Goal: Task Accomplishment & Management: Use online tool/utility

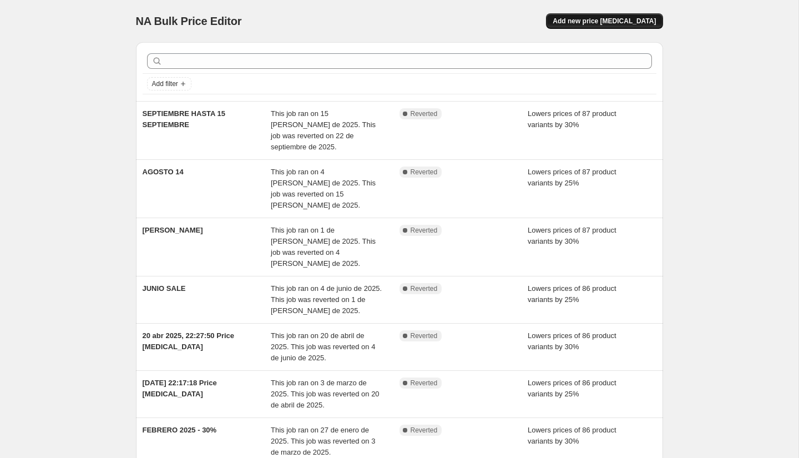
click at [600, 18] on span "Add new price change job" at bounding box center [604, 21] width 103 height 9
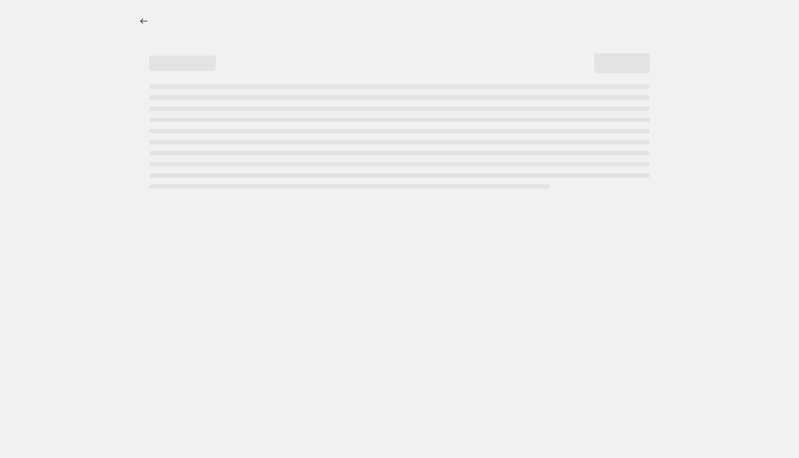
select select "percentage"
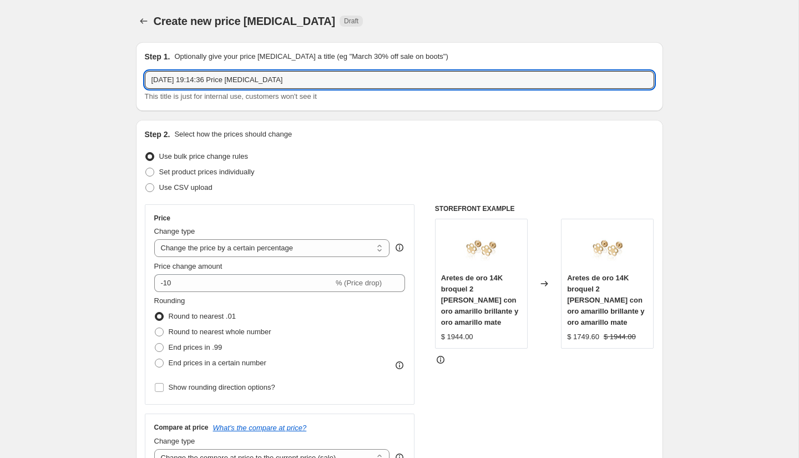
drag, startPoint x: 314, startPoint y: 79, endPoint x: 94, endPoint y: 64, distance: 220.3
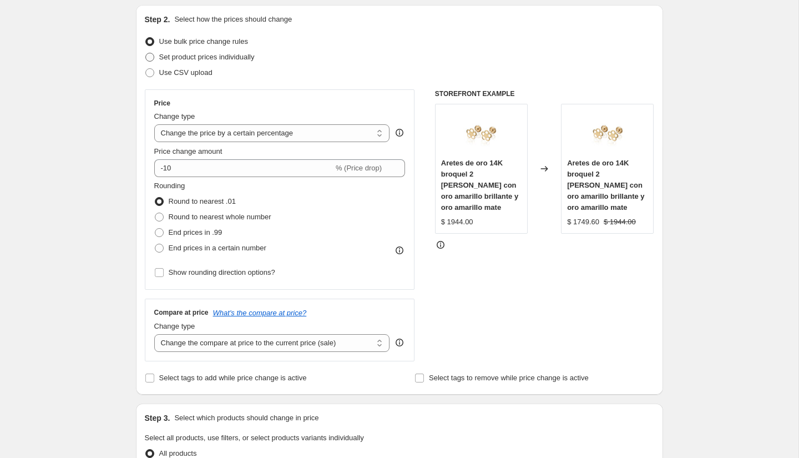
scroll to position [115, 0]
type input "OCTUBRE 20%"
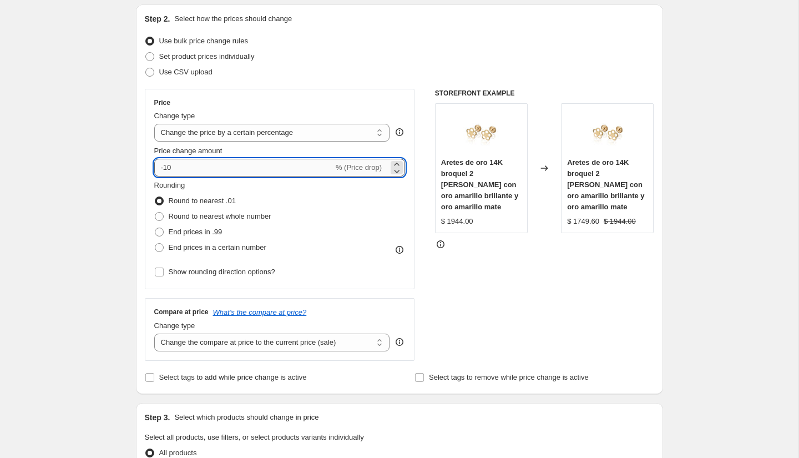
click at [177, 170] on input "-10" at bounding box center [243, 168] width 179 height 18
type input "-1"
type input "-20"
click at [158, 231] on span at bounding box center [159, 232] width 9 height 9
click at [155, 228] on input "End prices in .99" at bounding box center [155, 228] width 1 height 1
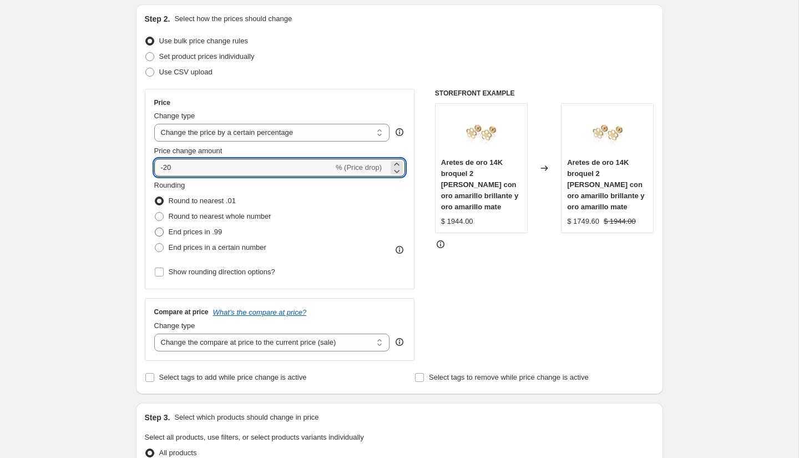
radio input "true"
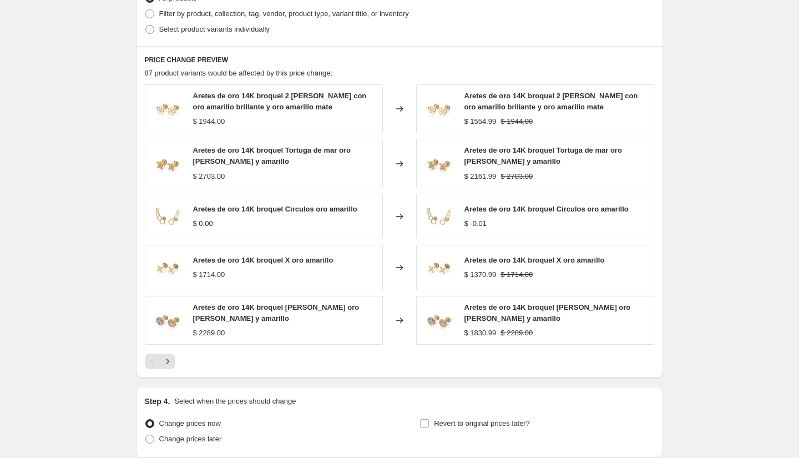
scroll to position [662, 0]
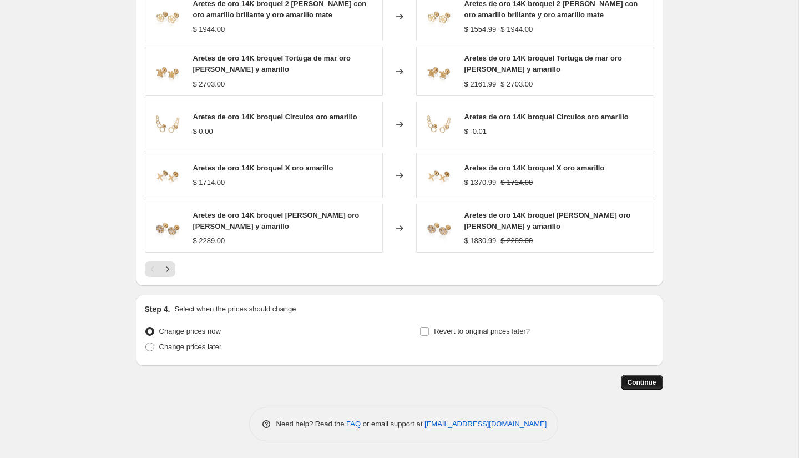
click at [645, 381] on span "Continue" at bounding box center [642, 382] width 29 height 9
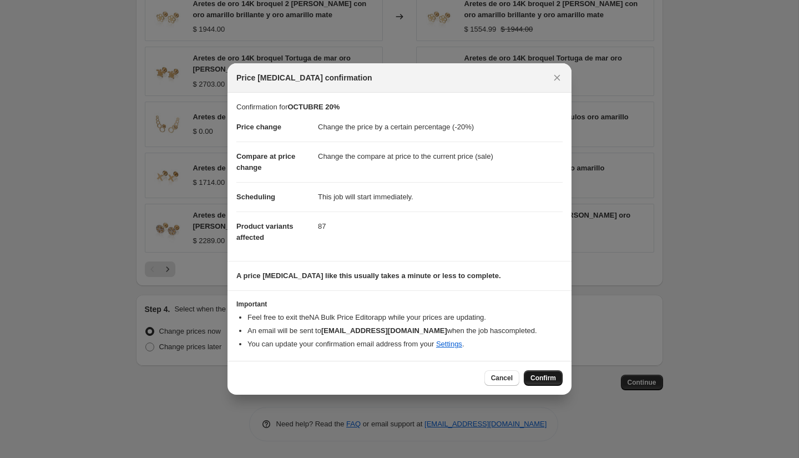
click at [546, 382] on span "Confirm" at bounding box center [544, 378] width 26 height 9
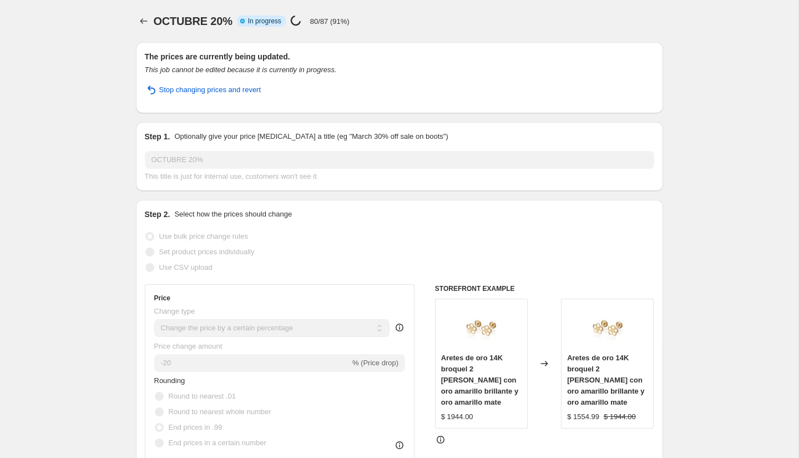
select select "percentage"
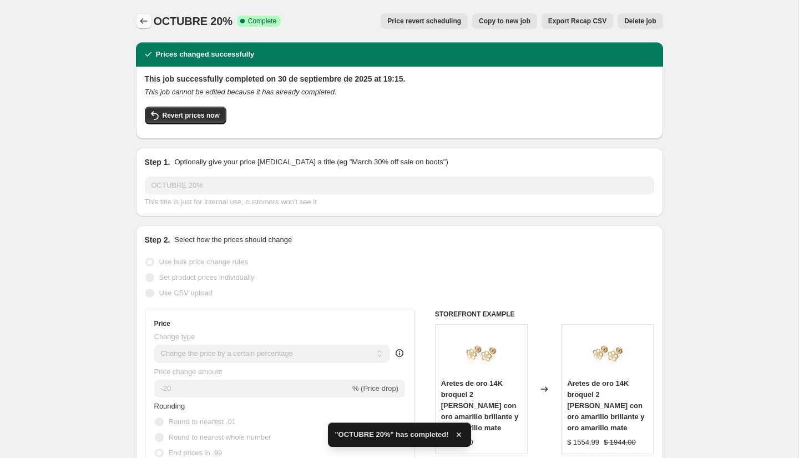
click at [146, 17] on icon "Price change jobs" at bounding box center [143, 21] width 11 height 11
